Goal: Understand process/instructions

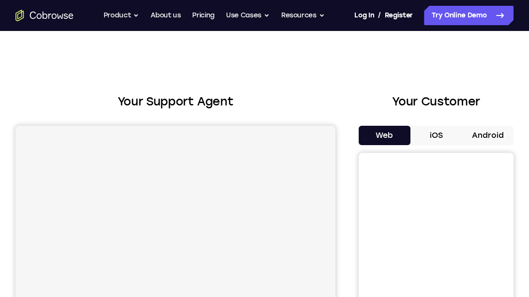
click at [487, 130] on button "Android" at bounding box center [488, 135] width 52 height 19
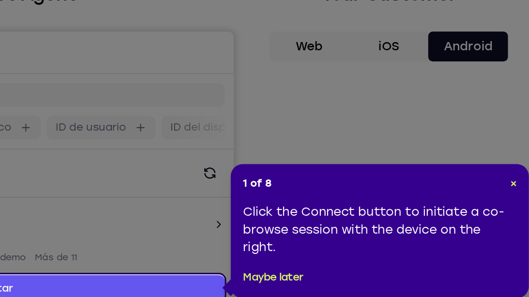
scroll to position [33, 0]
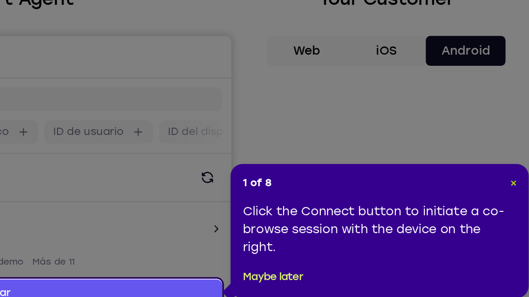
click at [518, 189] on span "×" at bounding box center [519, 188] width 4 height 8
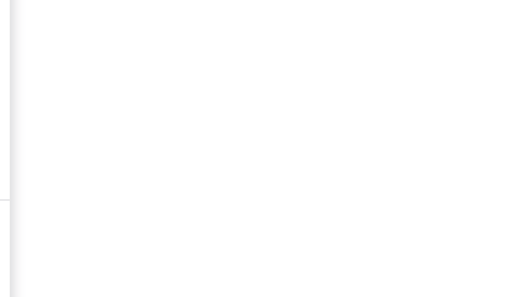
scroll to position [150, 0]
